Goal: Task Accomplishment & Management: Manage account settings

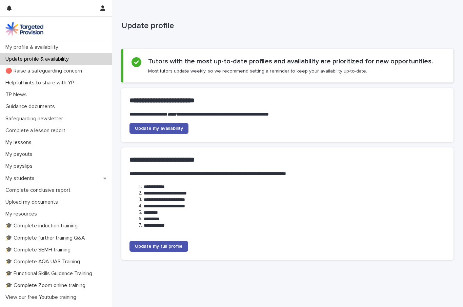
click at [178, 127] on span "Update my availability" at bounding box center [159, 128] width 48 height 5
click at [50, 47] on p "My profile & availability" at bounding box center [33, 47] width 61 height 6
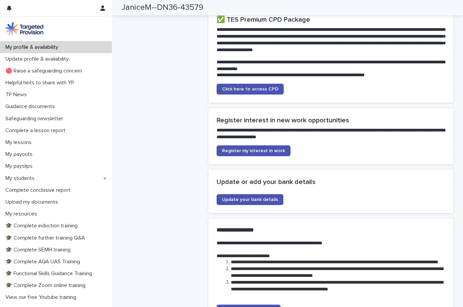
scroll to position [1741, 0]
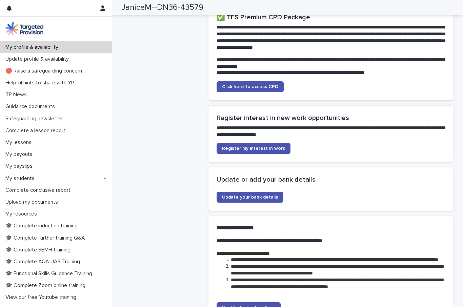
click at [266, 143] on link "Register my interest in work" at bounding box center [253, 148] width 74 height 11
click at [20, 178] on p "My students" at bounding box center [21, 178] width 37 height 6
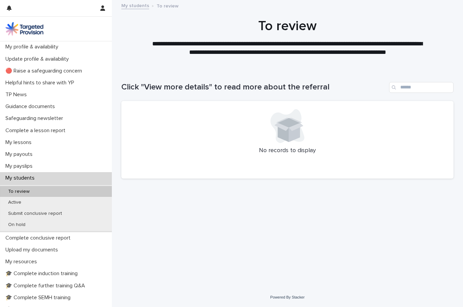
click at [19, 201] on p "Active" at bounding box center [15, 203] width 24 height 6
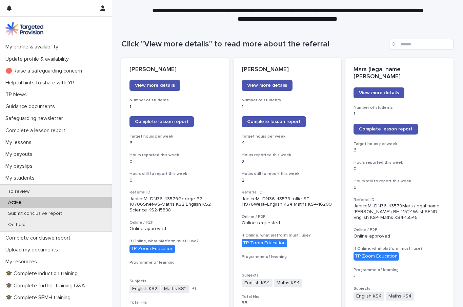
scroll to position [48, 0]
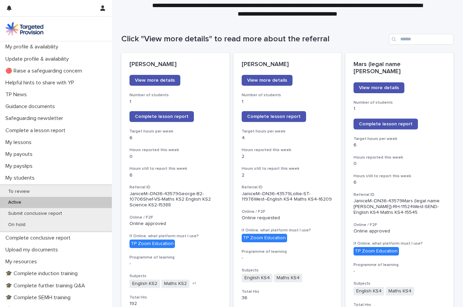
click at [171, 119] on link "Complete lesson report" at bounding box center [161, 116] width 64 height 11
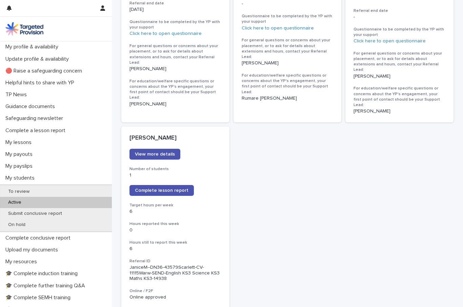
scroll to position [496, 0]
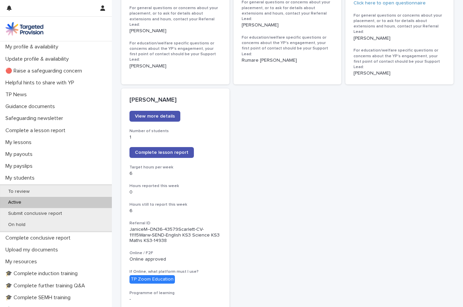
click at [164, 147] on link "Complete lesson report" at bounding box center [161, 152] width 64 height 11
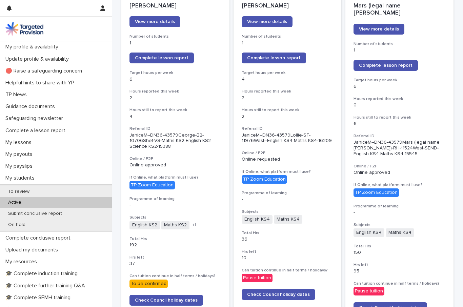
scroll to position [108, 0]
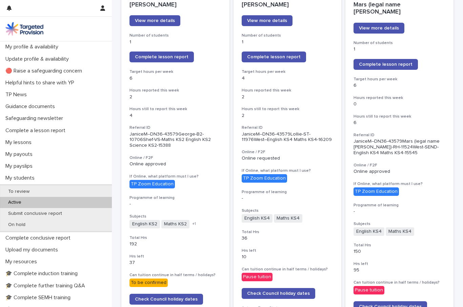
click at [385, 23] on link "View more details" at bounding box center [378, 28] width 51 height 11
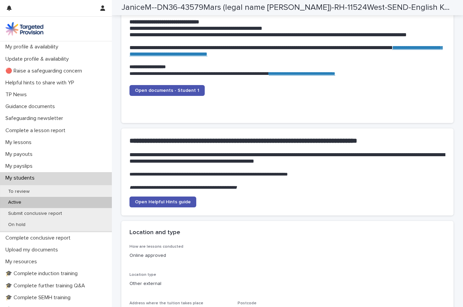
scroll to position [697, 0]
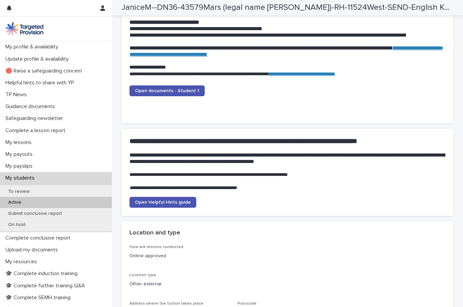
click at [169, 88] on span "Open documents - Student 1" at bounding box center [167, 90] width 64 height 5
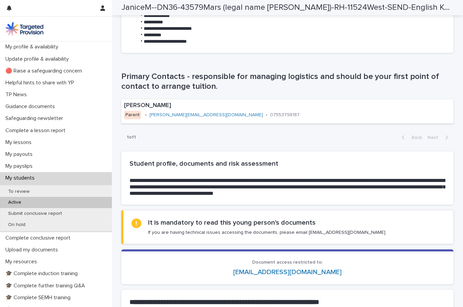
scroll to position [388, 0]
